Goal: Information Seeking & Learning: Learn about a topic

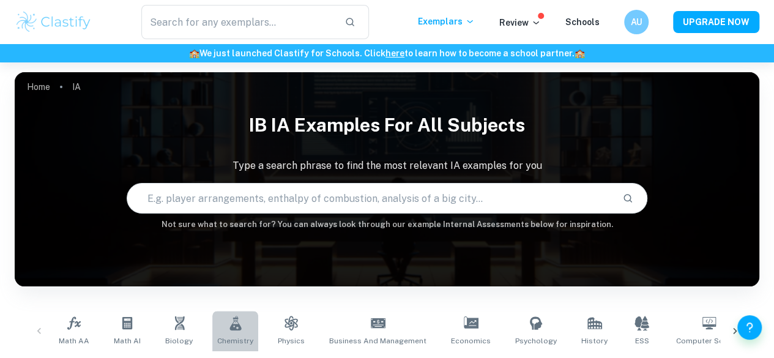
click at [231, 322] on icon at bounding box center [235, 323] width 12 height 15
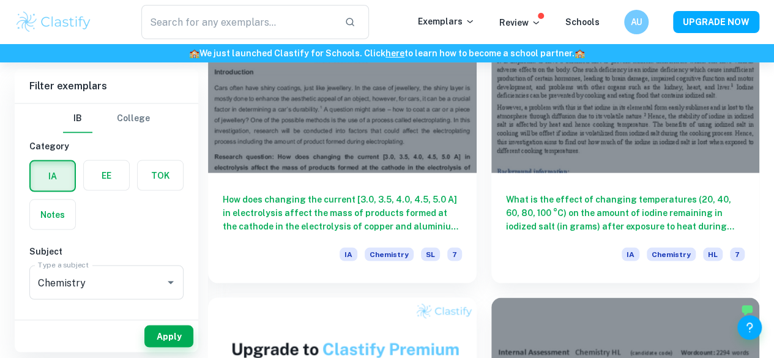
scroll to position [1094, 0]
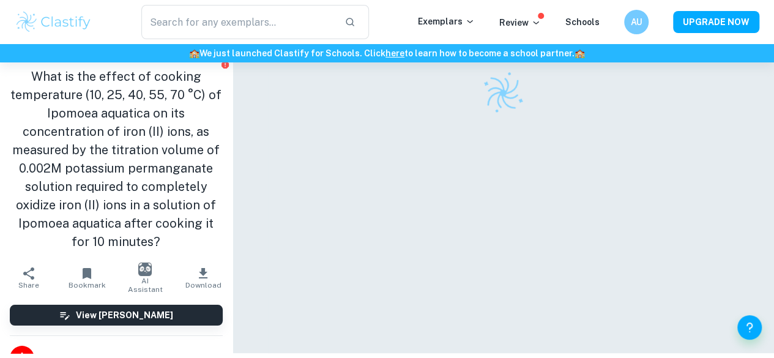
scroll to position [51, 0]
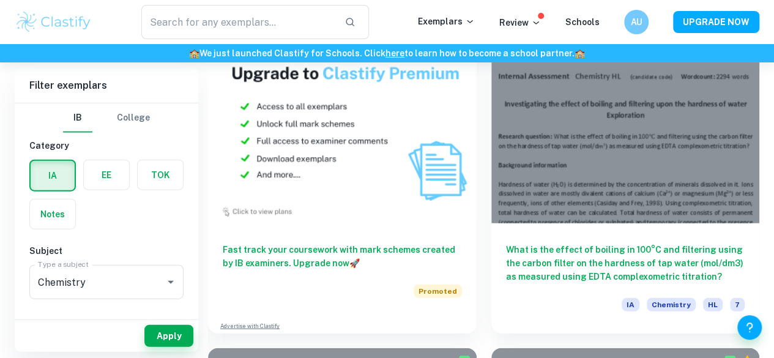
scroll to position [1370, 0]
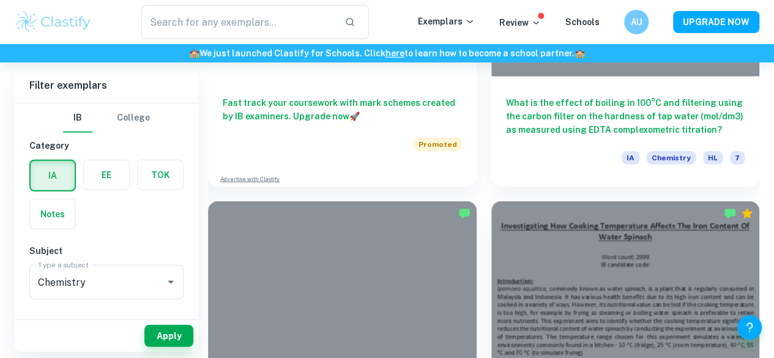
scroll to position [1506, 0]
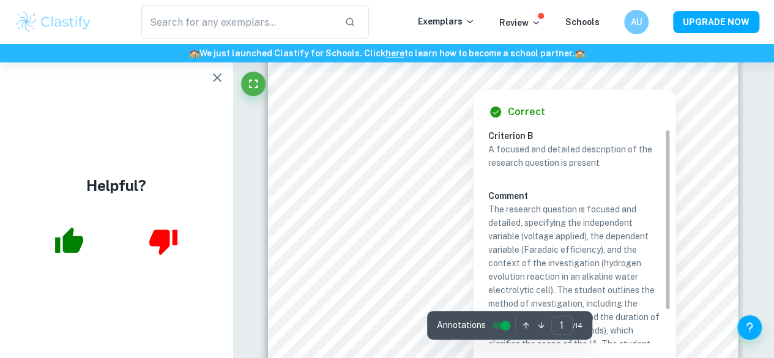
scroll to position [110, 0]
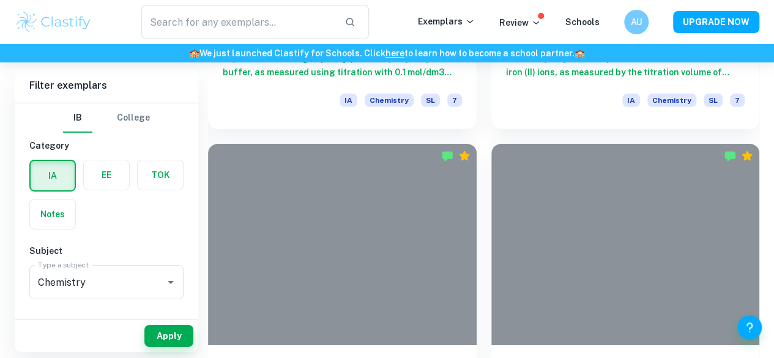
scroll to position [1899, 0]
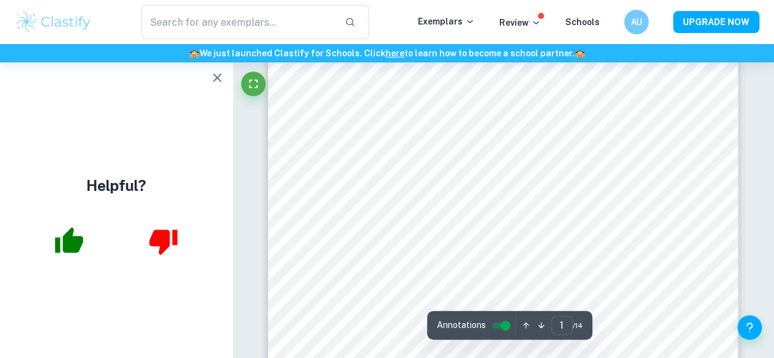
scroll to position [80, 0]
